Goal: Task Accomplishment & Management: Manage account settings

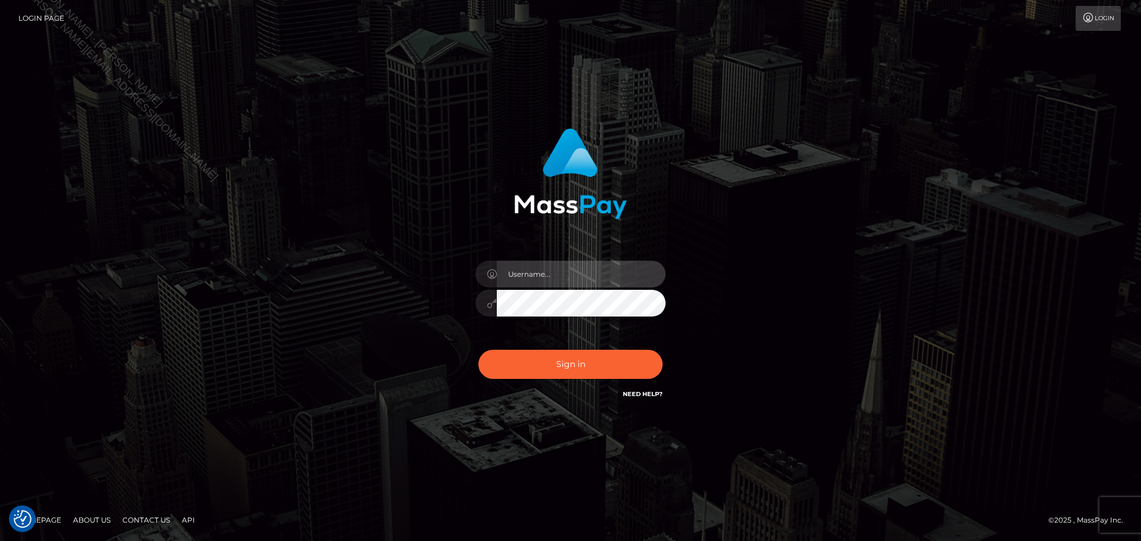
click at [579, 274] on input "text" at bounding box center [581, 274] width 169 height 27
type input "Seleen"
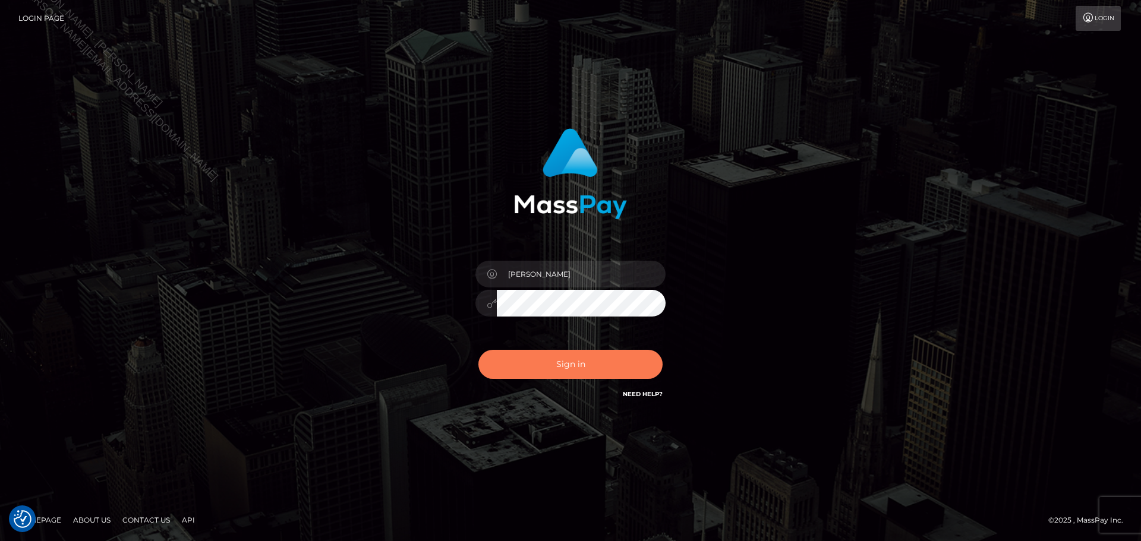
click at [597, 358] on button "Sign in" at bounding box center [570, 364] width 184 height 29
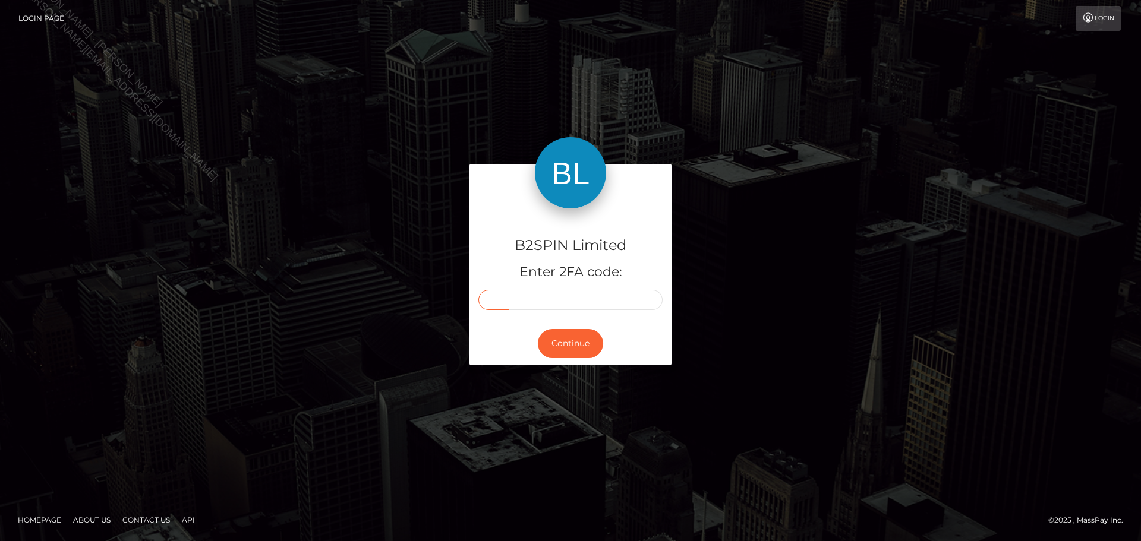
paste input "2"
type input "2"
type input "8"
type input "9"
type input "4"
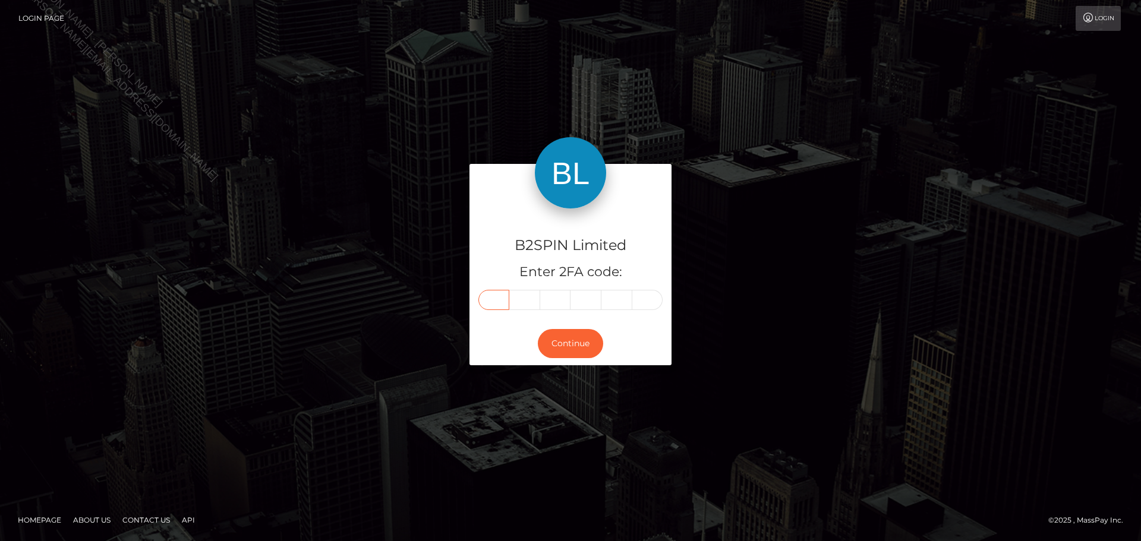
type input "0"
type input "1"
click at [582, 351] on button "Continue" at bounding box center [570, 343] width 65 height 29
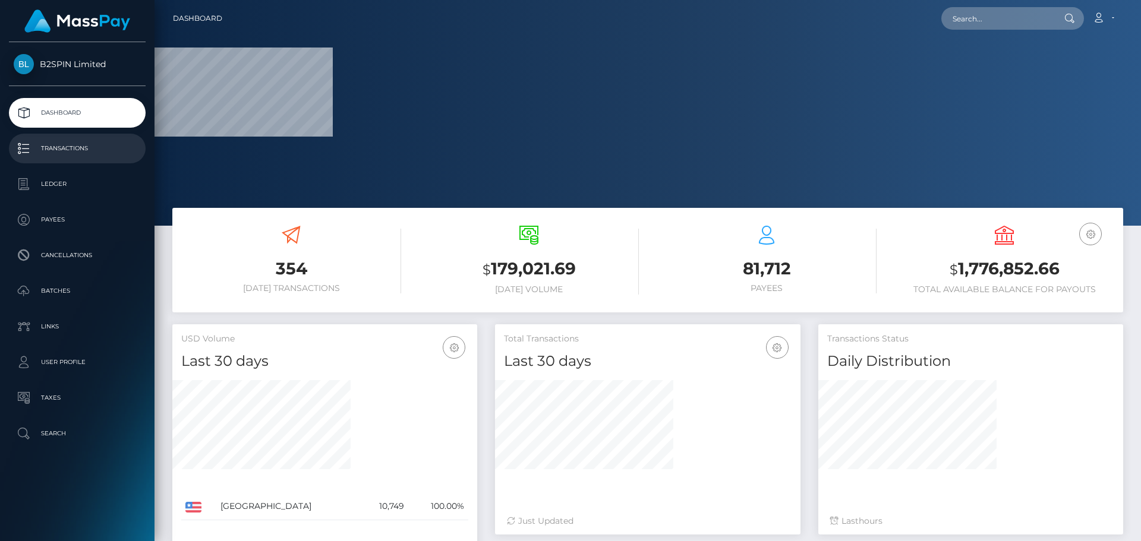
drag, startPoint x: 77, startPoint y: 147, endPoint x: 83, endPoint y: 144, distance: 6.4
click at [77, 147] on p "Transactions" at bounding box center [77, 149] width 127 height 18
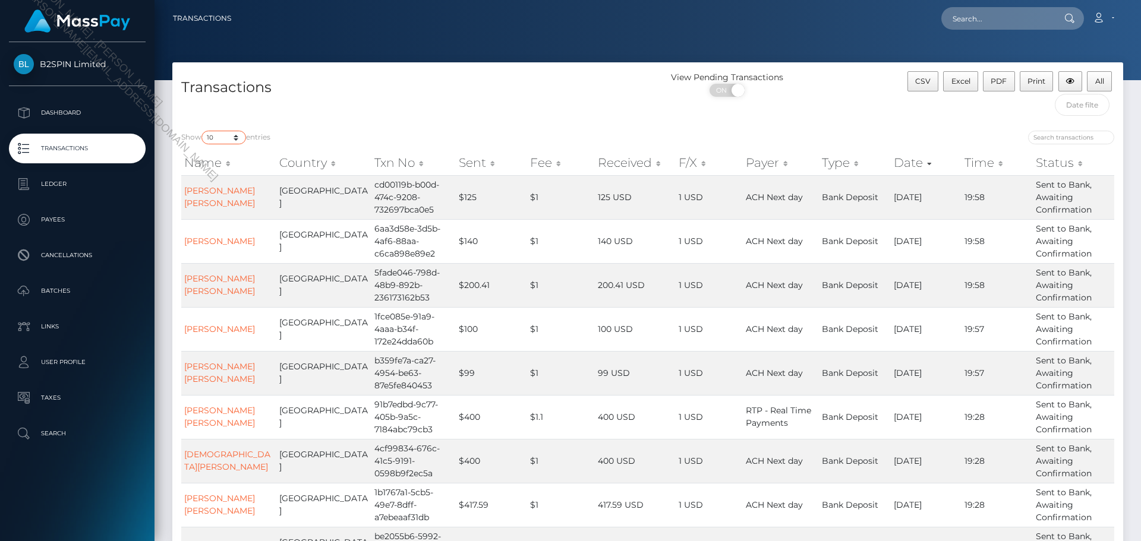
click at [211, 140] on select "10 25 50 100 250 500 1,000 3,500" at bounding box center [223, 138] width 45 height 14
select select "3500"
click at [203, 131] on select "10 25 50 100 250 500 1,000 3,500" at bounding box center [223, 138] width 45 height 14
click at [1089, 105] on input "text" at bounding box center [1082, 105] width 55 height 22
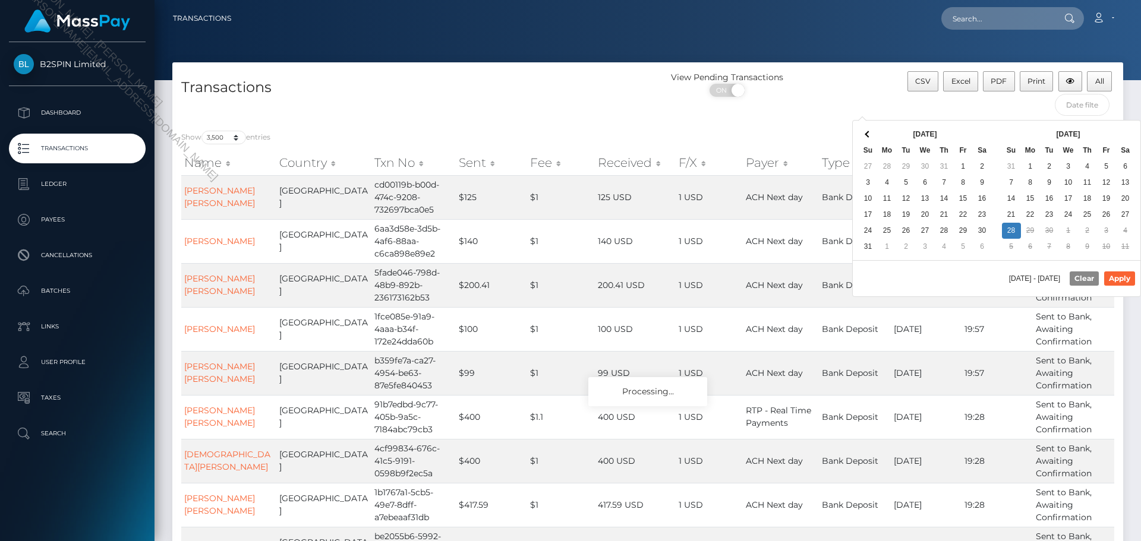
click at [981, 127] on th at bounding box center [982, 135] width 19 height 16
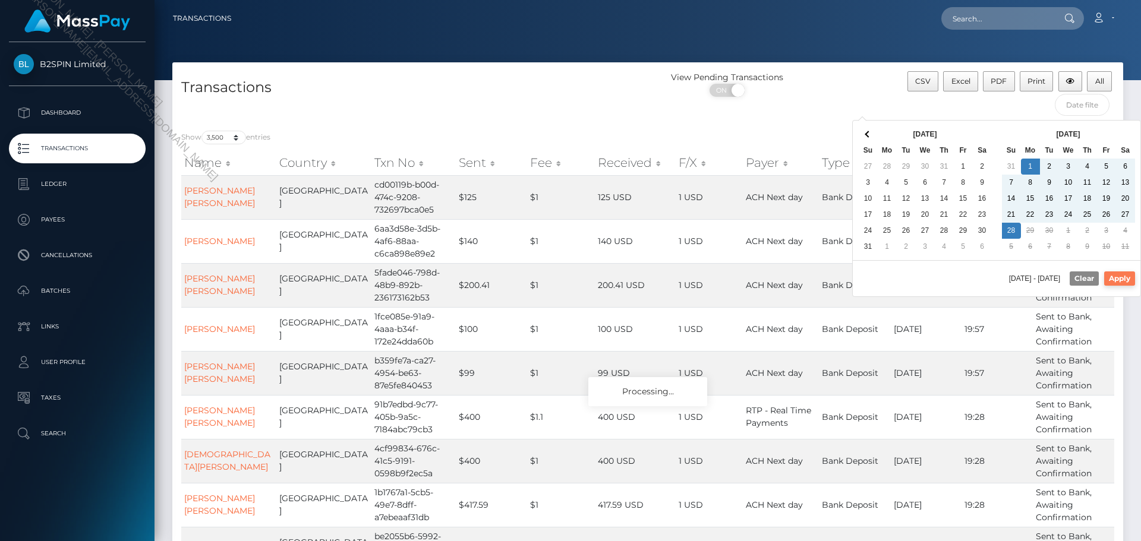
click at [1121, 281] on button "Apply" at bounding box center [1119, 279] width 31 height 14
type input "[DATE] - [DATE]"
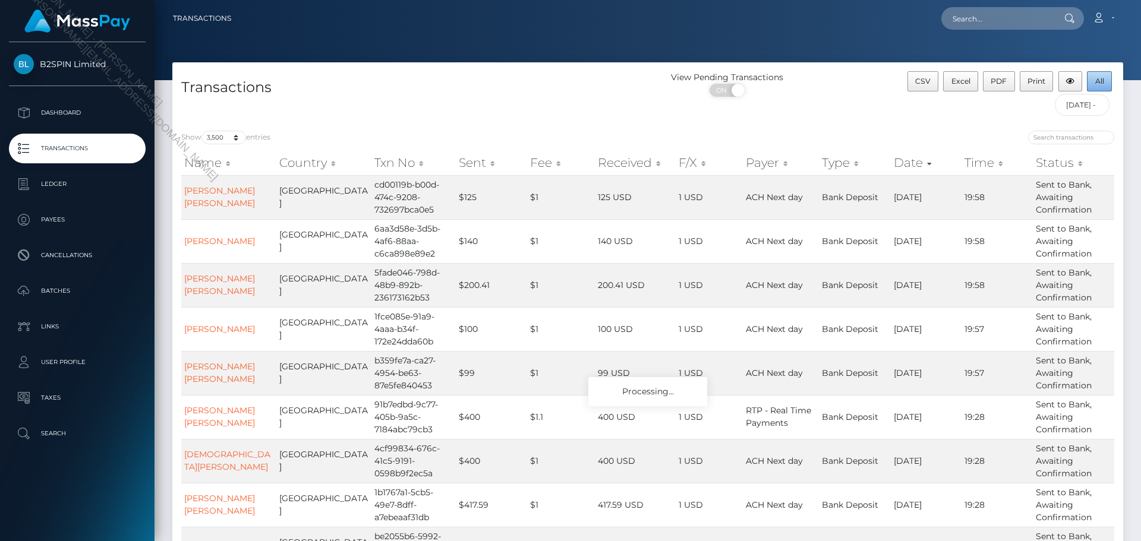
click at [1102, 78] on span "All" at bounding box center [1099, 81] width 9 height 9
